Goal: Communication & Community: Ask a question

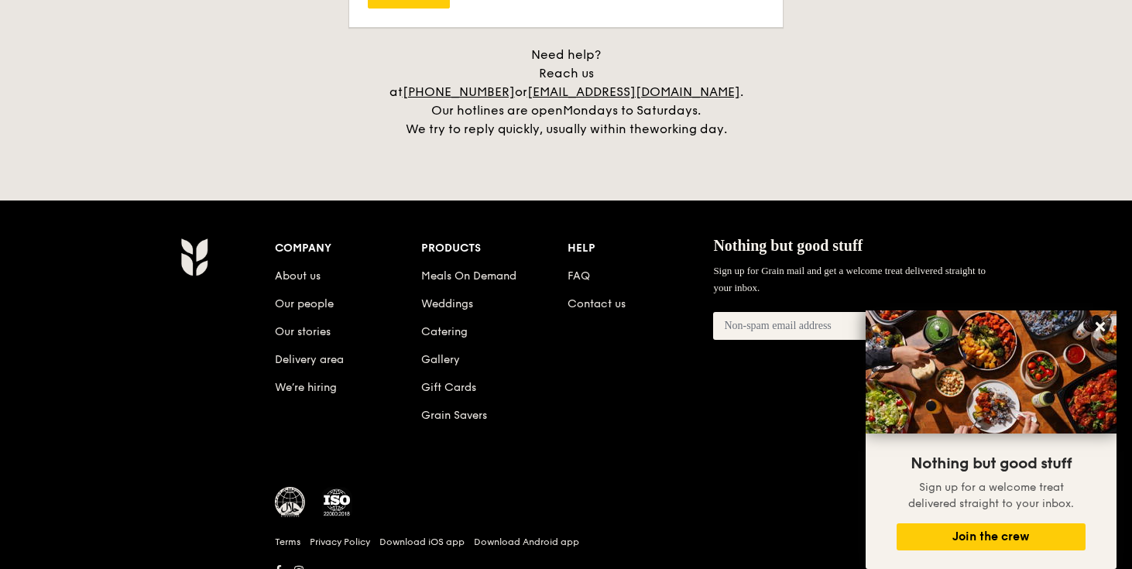
scroll to position [3631, 0]
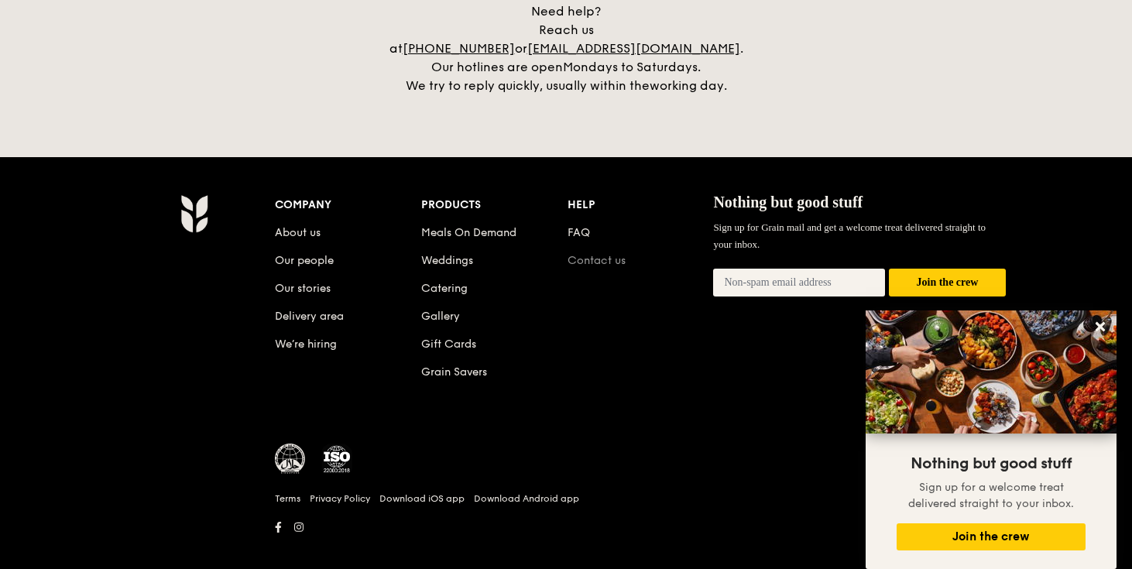
click at [593, 254] on link "Contact us" at bounding box center [597, 260] width 58 height 13
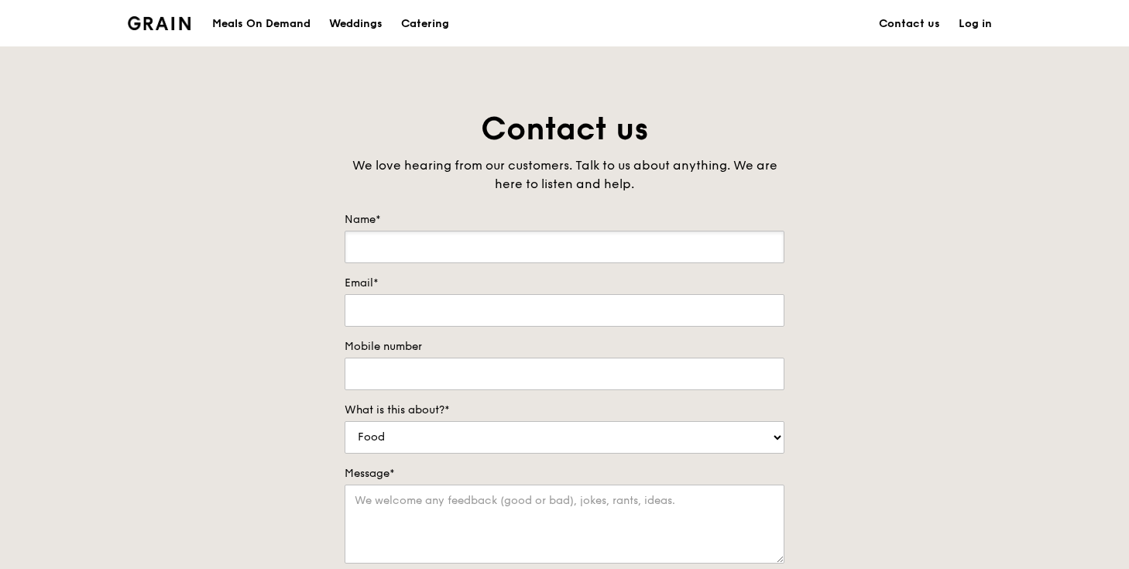
click at [593, 246] on input "Name*" at bounding box center [565, 247] width 440 height 33
click at [505, 255] on input "[PERSON_NAME]" at bounding box center [565, 247] width 440 height 33
type input "[PERSON_NAME]"
type input "[EMAIL_ADDRESS][DOMAIN_NAME]"
type input "96162594"
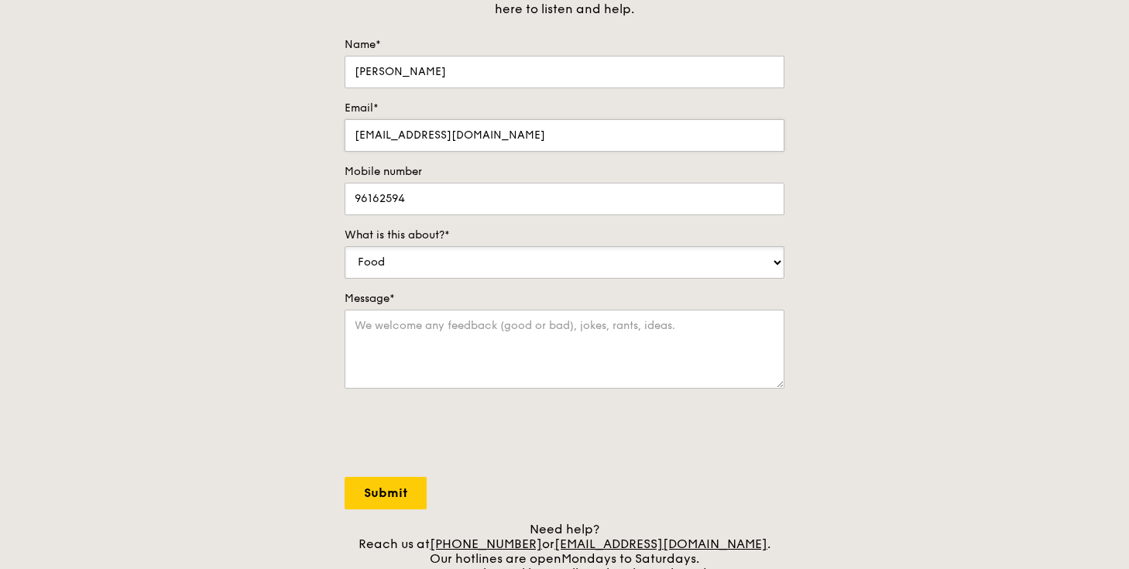
scroll to position [185, 0]
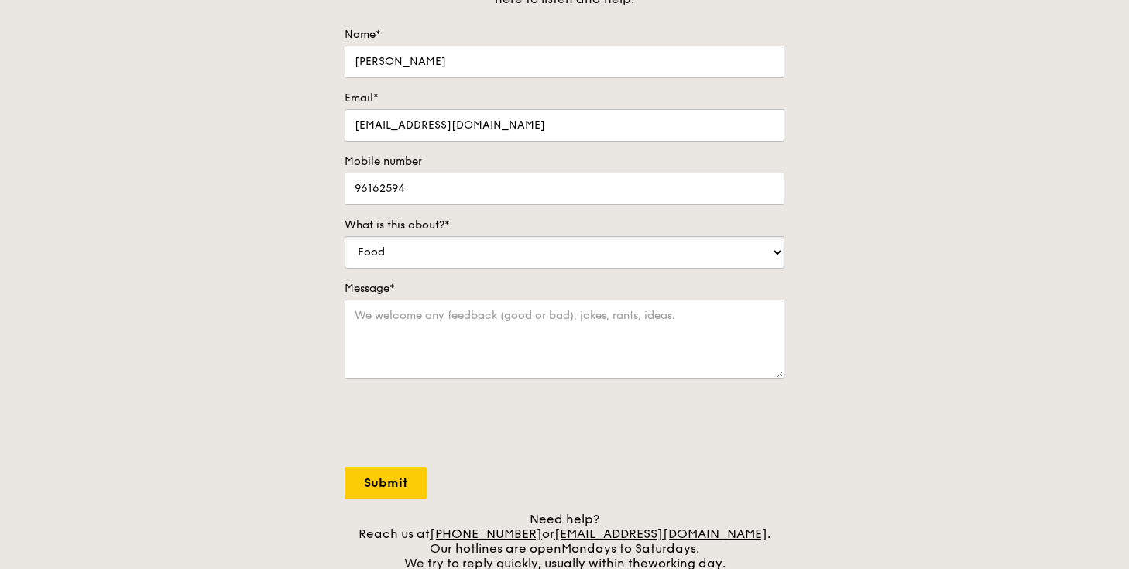
click at [600, 250] on select "Food Service Billing/Payment Catering Others" at bounding box center [565, 252] width 440 height 33
select select "Catering"
click at [345, 236] on select "Food Service Billing/Payment Catering Others" at bounding box center [565, 252] width 440 height 33
click at [463, 339] on textarea "Message*" at bounding box center [565, 339] width 440 height 79
type textarea "Hi, would need a quotation on $30 per pax buffet for 100 pax. Event estimated t…"
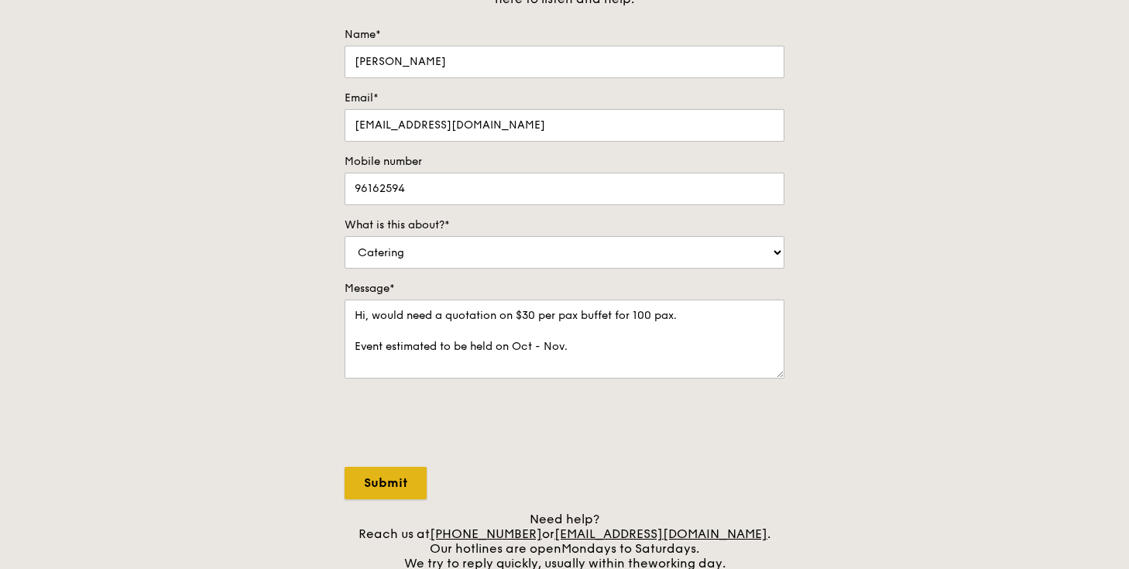
click at [394, 484] on input "Submit" at bounding box center [386, 483] width 82 height 33
select select "Food"
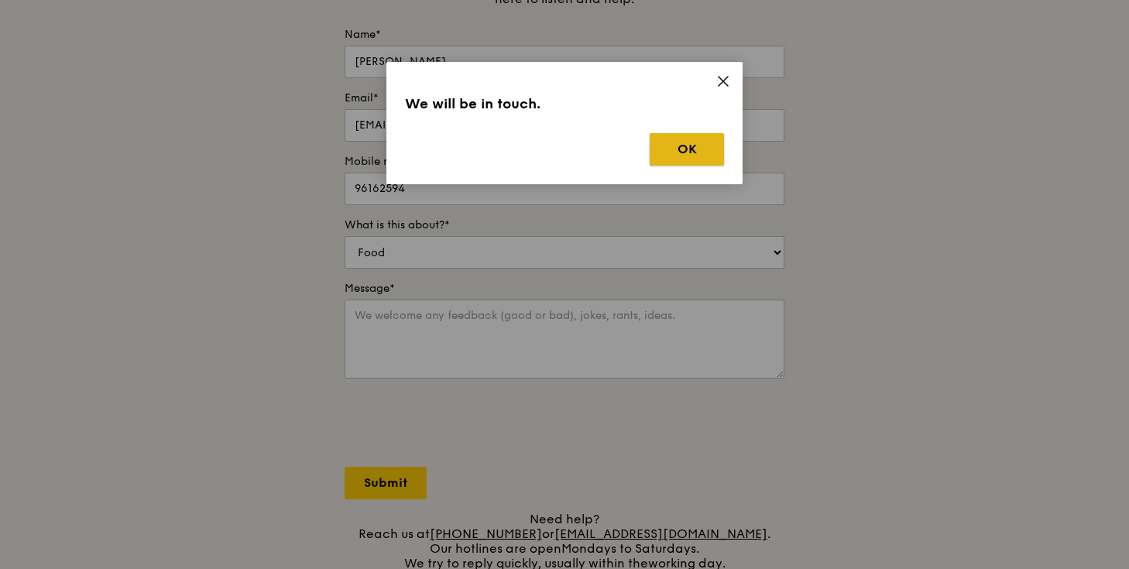
click at [693, 146] on button "OK" at bounding box center [687, 149] width 74 height 33
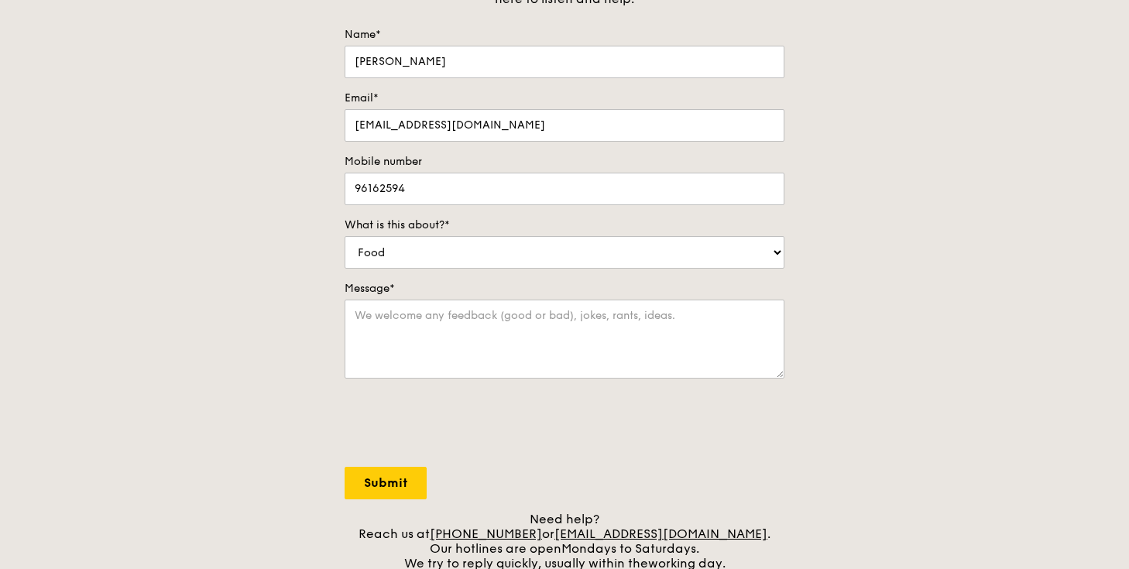
scroll to position [0, 0]
